Goal: Information Seeking & Learning: Learn about a topic

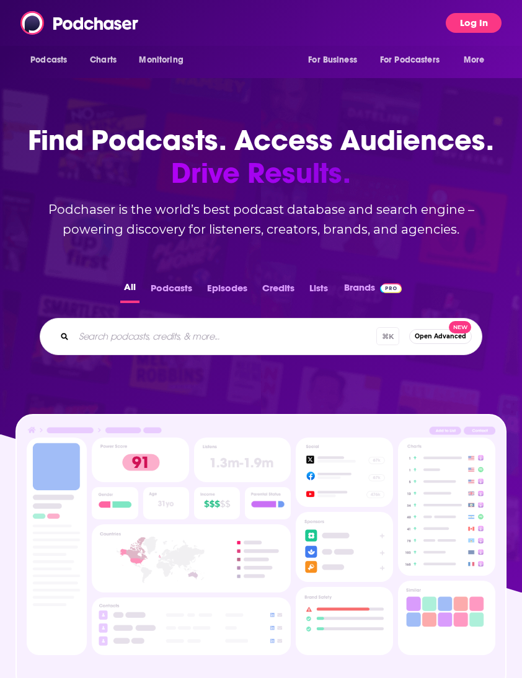
click at [482, 20] on button "Log In" at bounding box center [474, 23] width 56 height 20
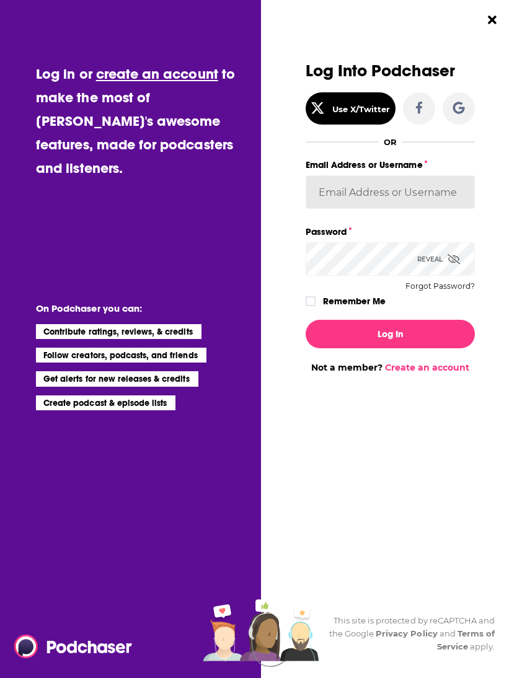
click at [395, 204] on input "Email Address or Username" at bounding box center [391, 191] width 170 height 33
type input "h"
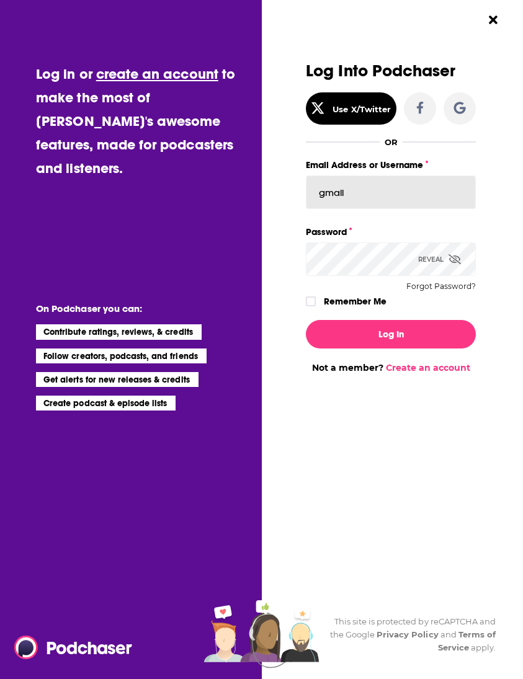
type input "gmalloy"
click at [308, 299] on icon "Dialog" at bounding box center [310, 301] width 7 height 7
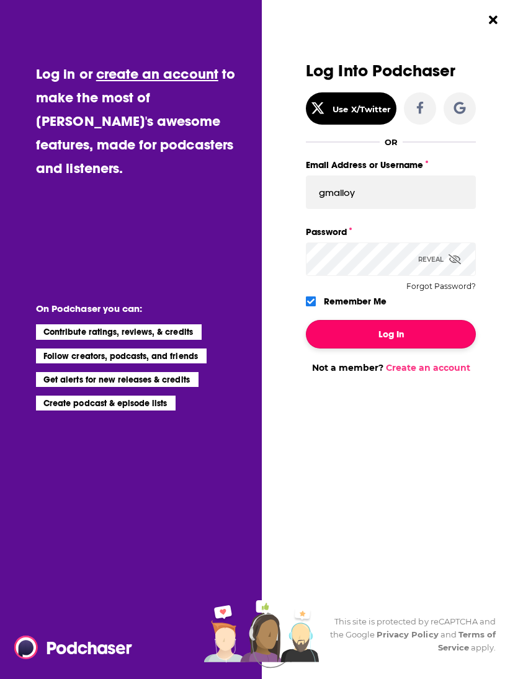
click at [377, 325] on button "Log In" at bounding box center [391, 334] width 170 height 29
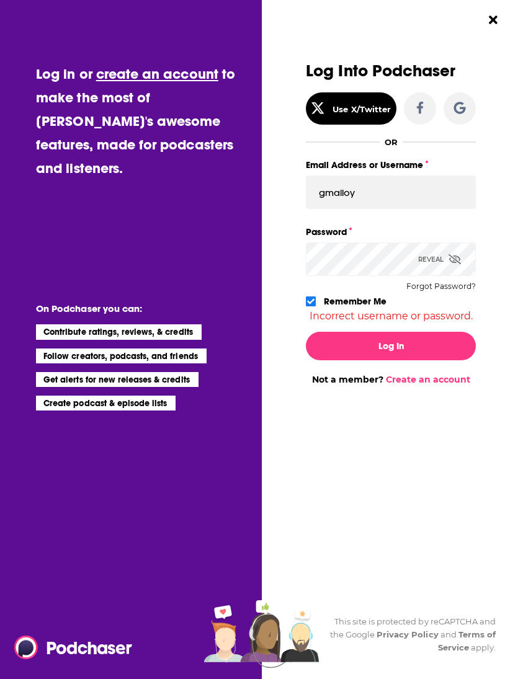
click at [450, 257] on icon "Dialog" at bounding box center [454, 259] width 12 height 10
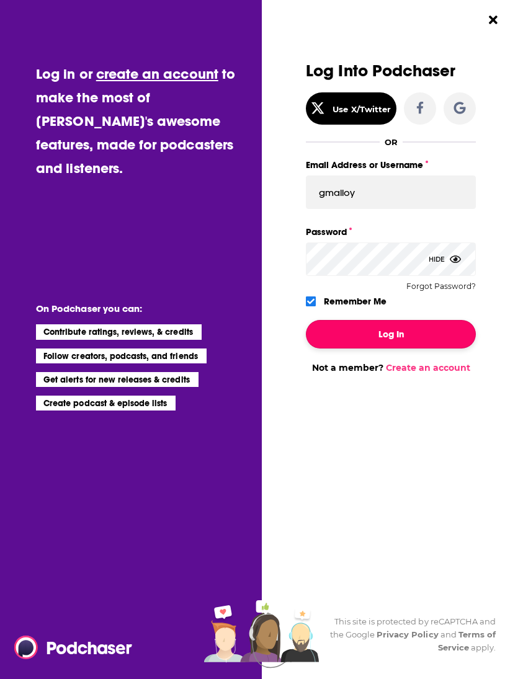
click at [360, 333] on button "Log In" at bounding box center [391, 334] width 170 height 29
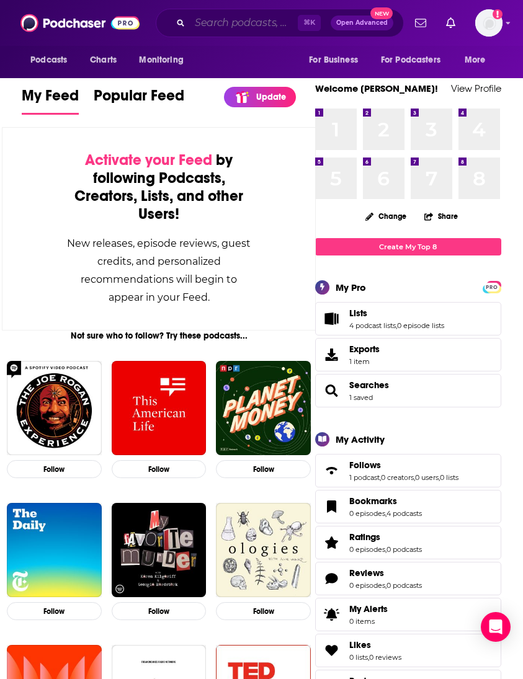
click at [256, 23] on input "Search podcasts, credits, & more..." at bounding box center [244, 23] width 108 height 20
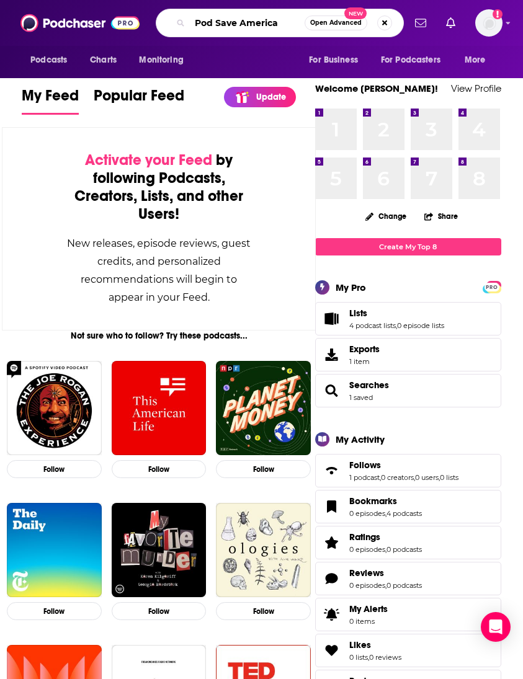
type input "Pod Save America"
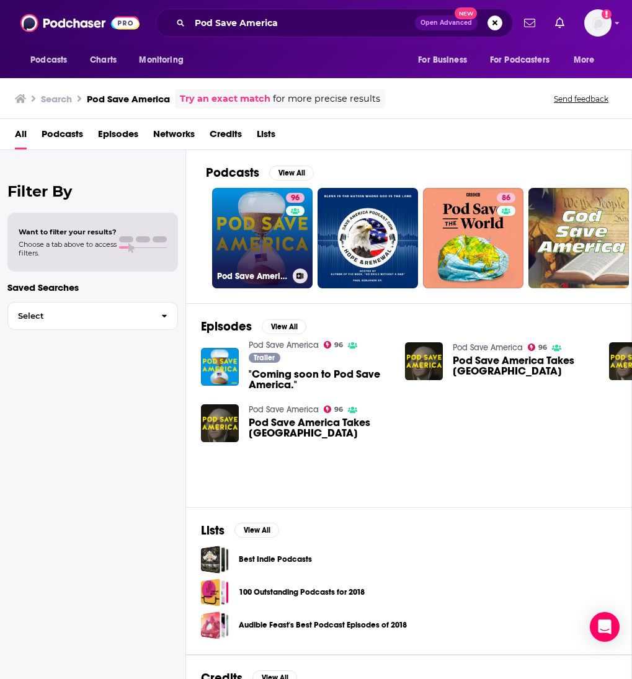
click at [273, 218] on link "96 Pod Save America" at bounding box center [262, 238] width 100 height 100
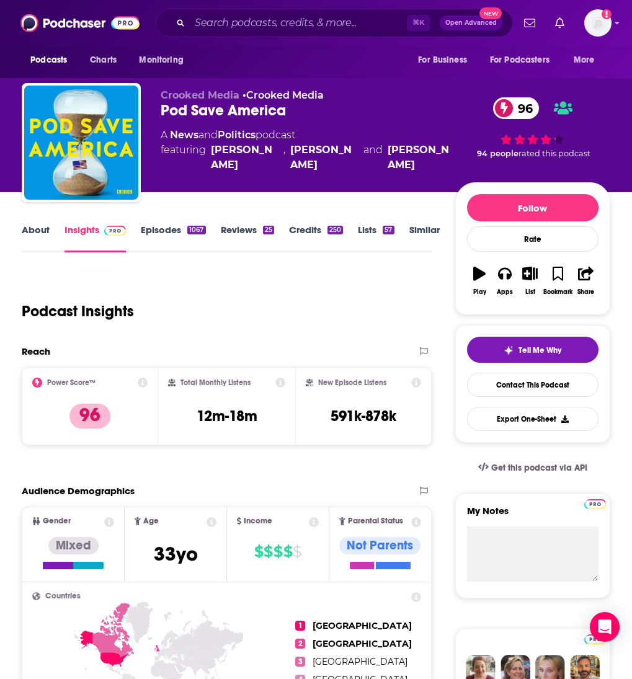
drag, startPoint x: 3, startPoint y: 95, endPoint x: -50, endPoint y: 86, distance: 54.0
click at [0, 86] on html "Podcasts Charts Monitoring ⌘ K Open Advanced New For Business For Podcasters Mo…" at bounding box center [316, 339] width 632 height 679
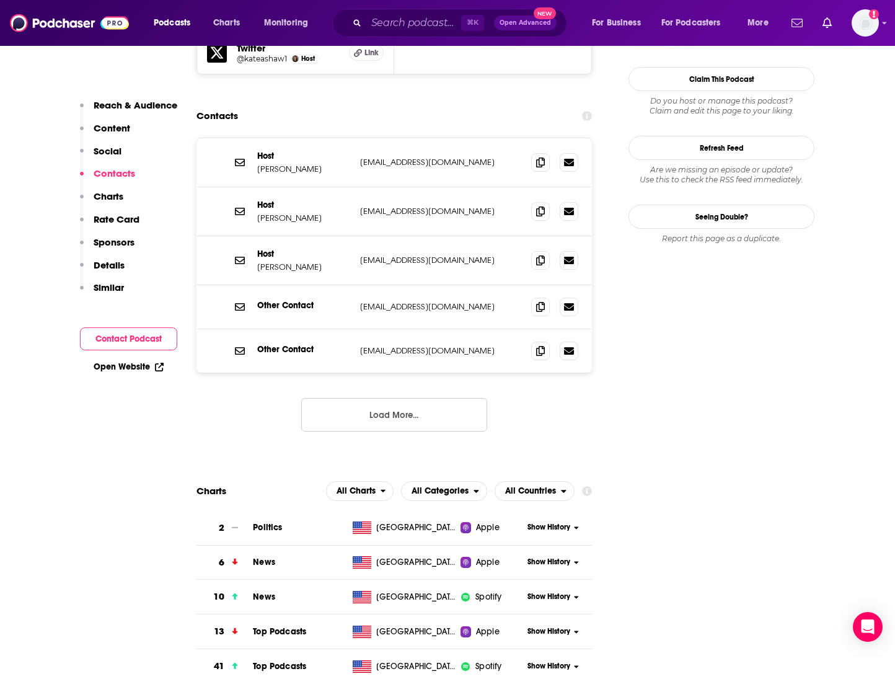
scroll to position [1354, 0]
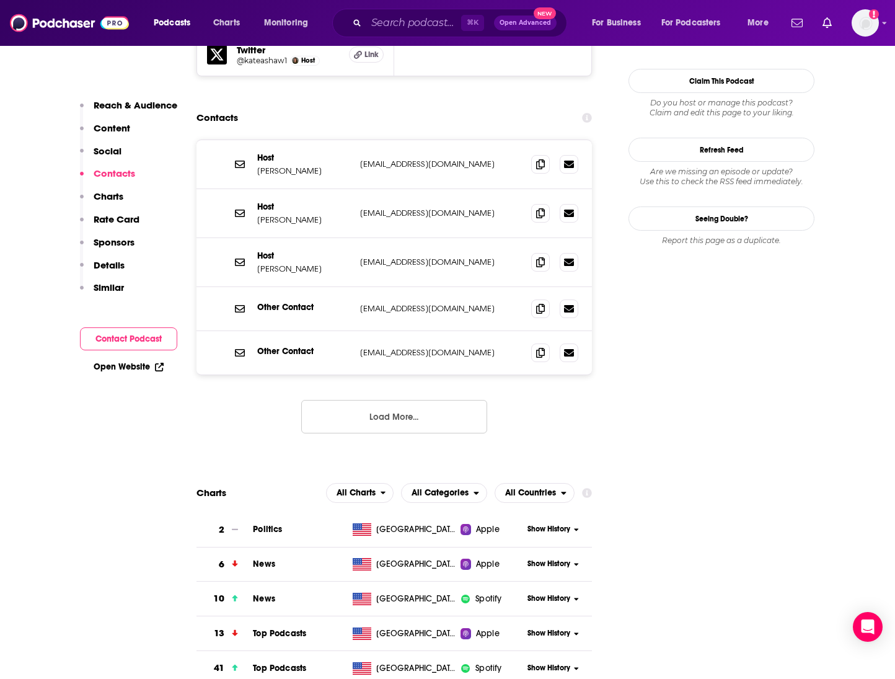
click at [270, 524] on span "Politics" at bounding box center [267, 529] width 29 height 11
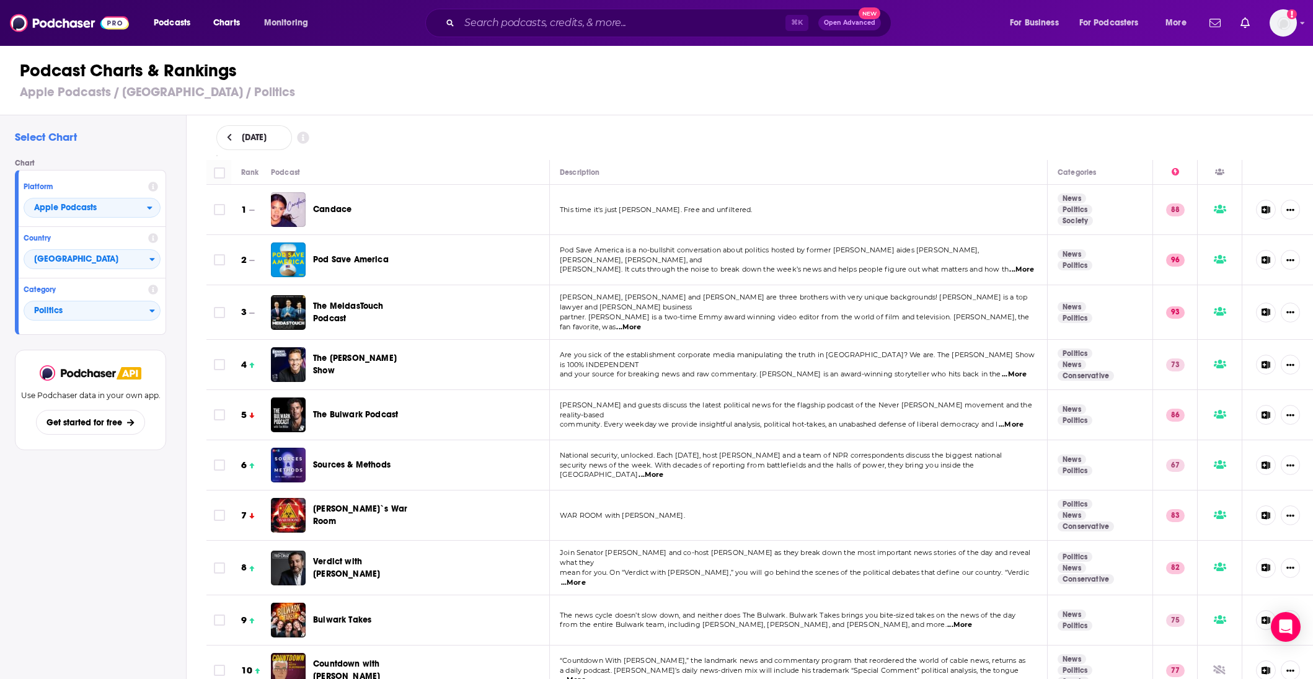
click at [255, 134] on span "[DATE]" at bounding box center [254, 137] width 25 height 9
select select "8"
click at [267, 250] on button "16" at bounding box center [270, 247] width 17 height 17
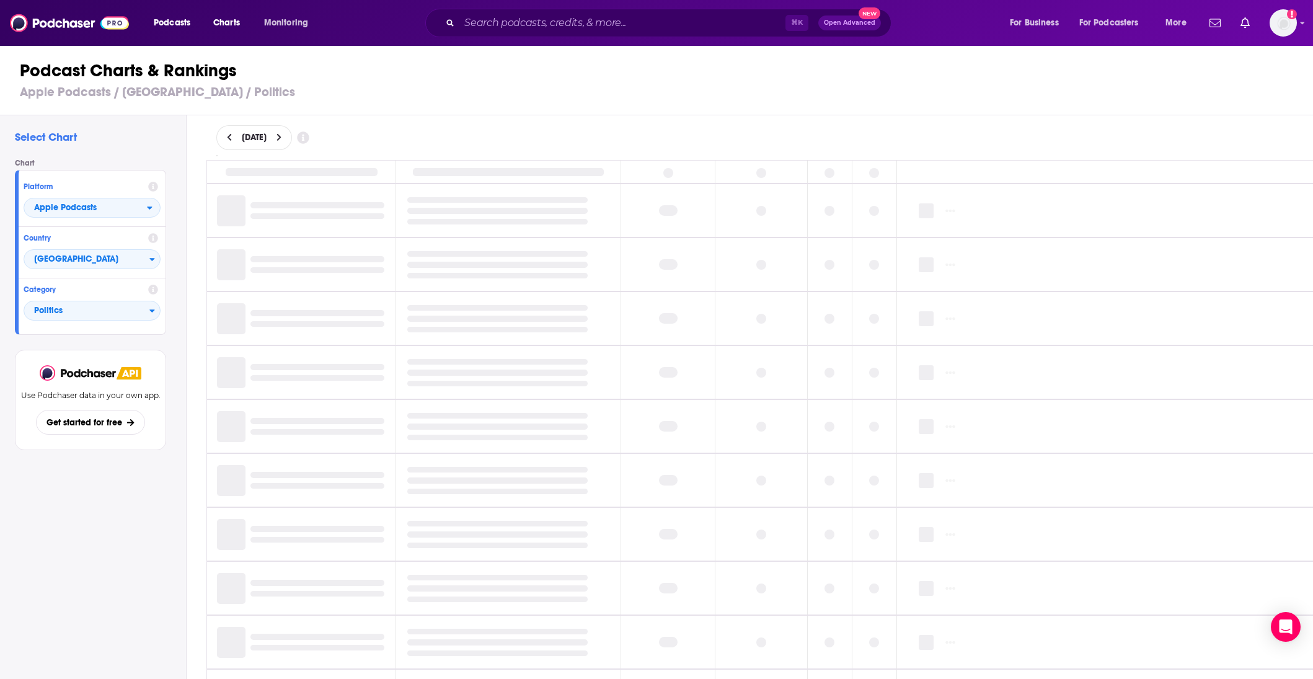
click at [384, 107] on div "Podcast Charts & Rankings Apple Podcasts / [GEOGRAPHIC_DATA] / Politics" at bounding box center [661, 80] width 1323 height 71
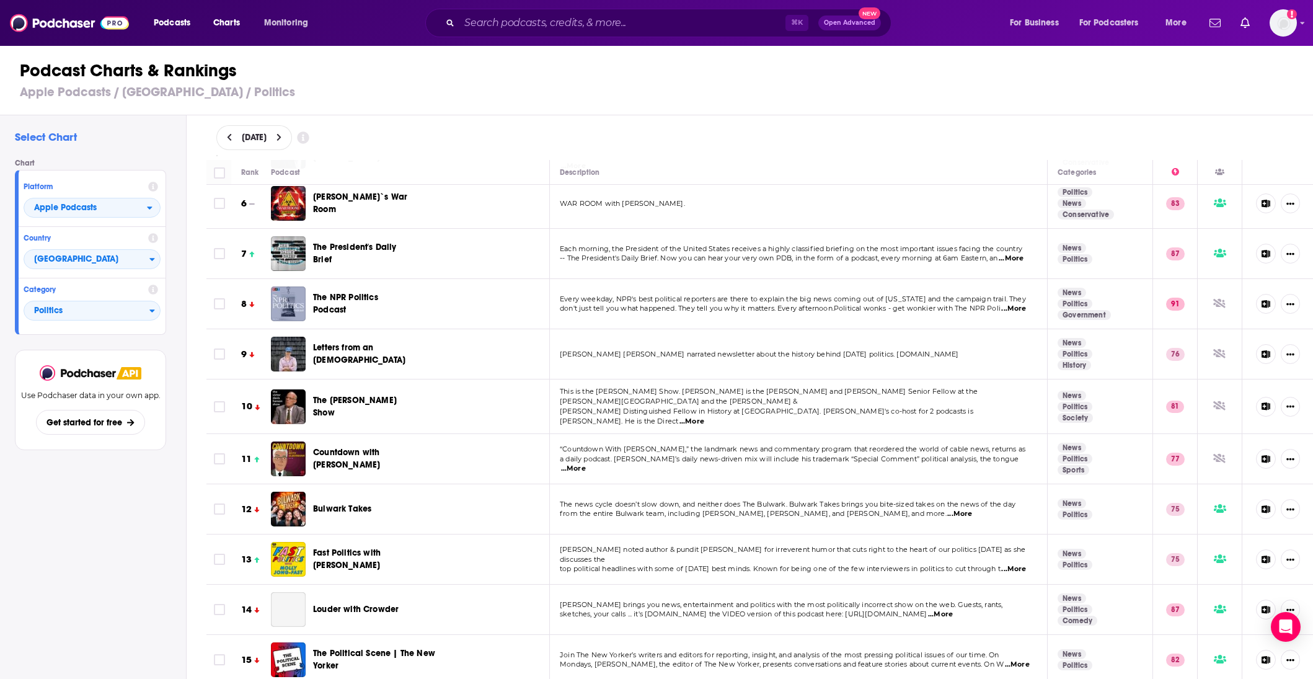
scroll to position [264, 0]
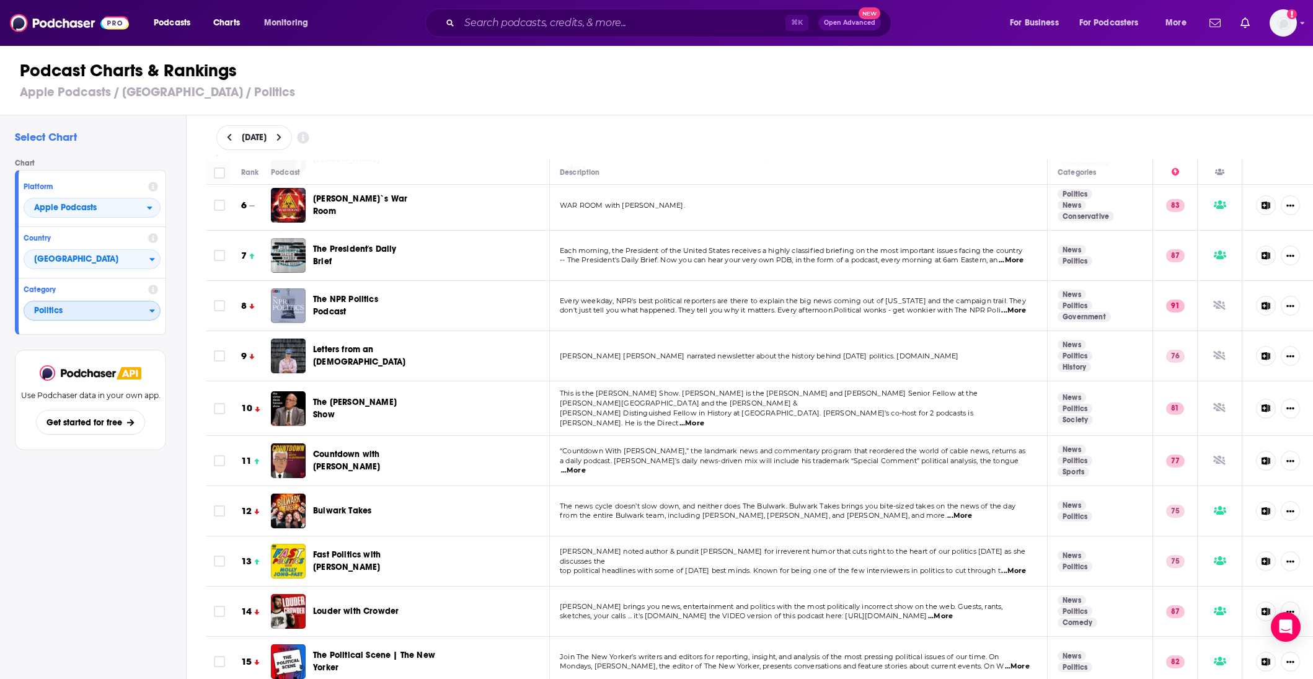
click at [98, 306] on span "Politics" at bounding box center [86, 311] width 125 height 21
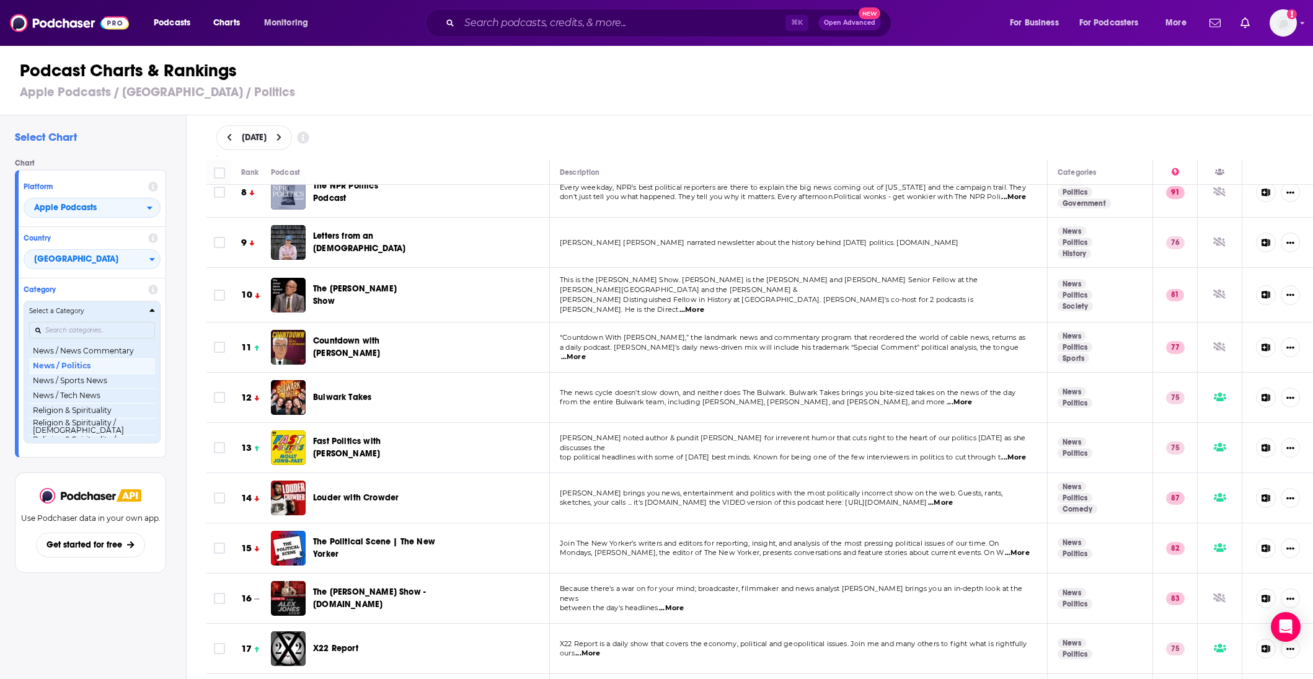
scroll to position [402, 0]
